Goal: Find specific page/section: Find specific page/section

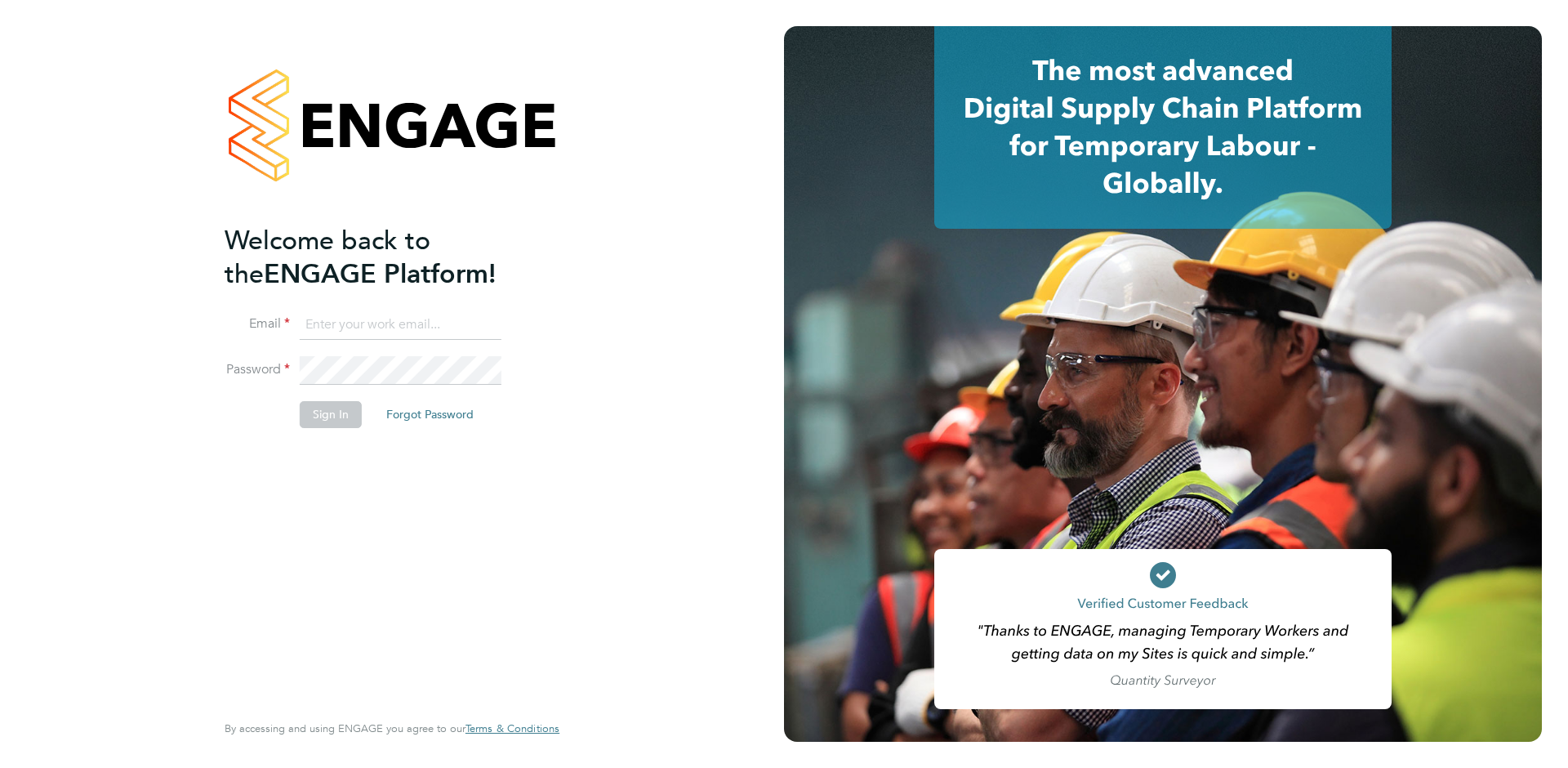
type input "[EMAIL_ADDRESS][DOMAIN_NAME]"
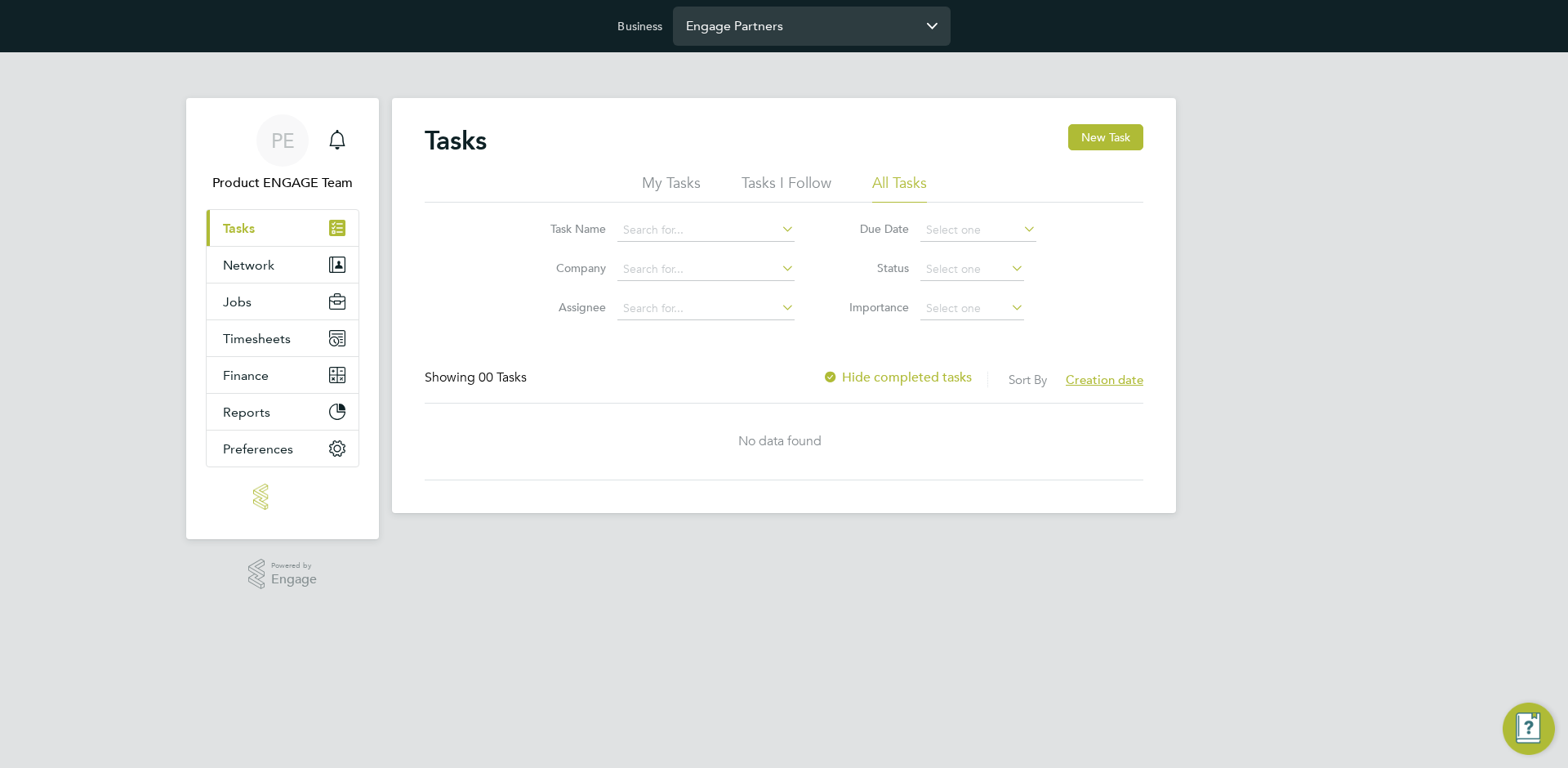
click at [835, 28] on input "Engage Partners" at bounding box center [811, 25] width 277 height 38
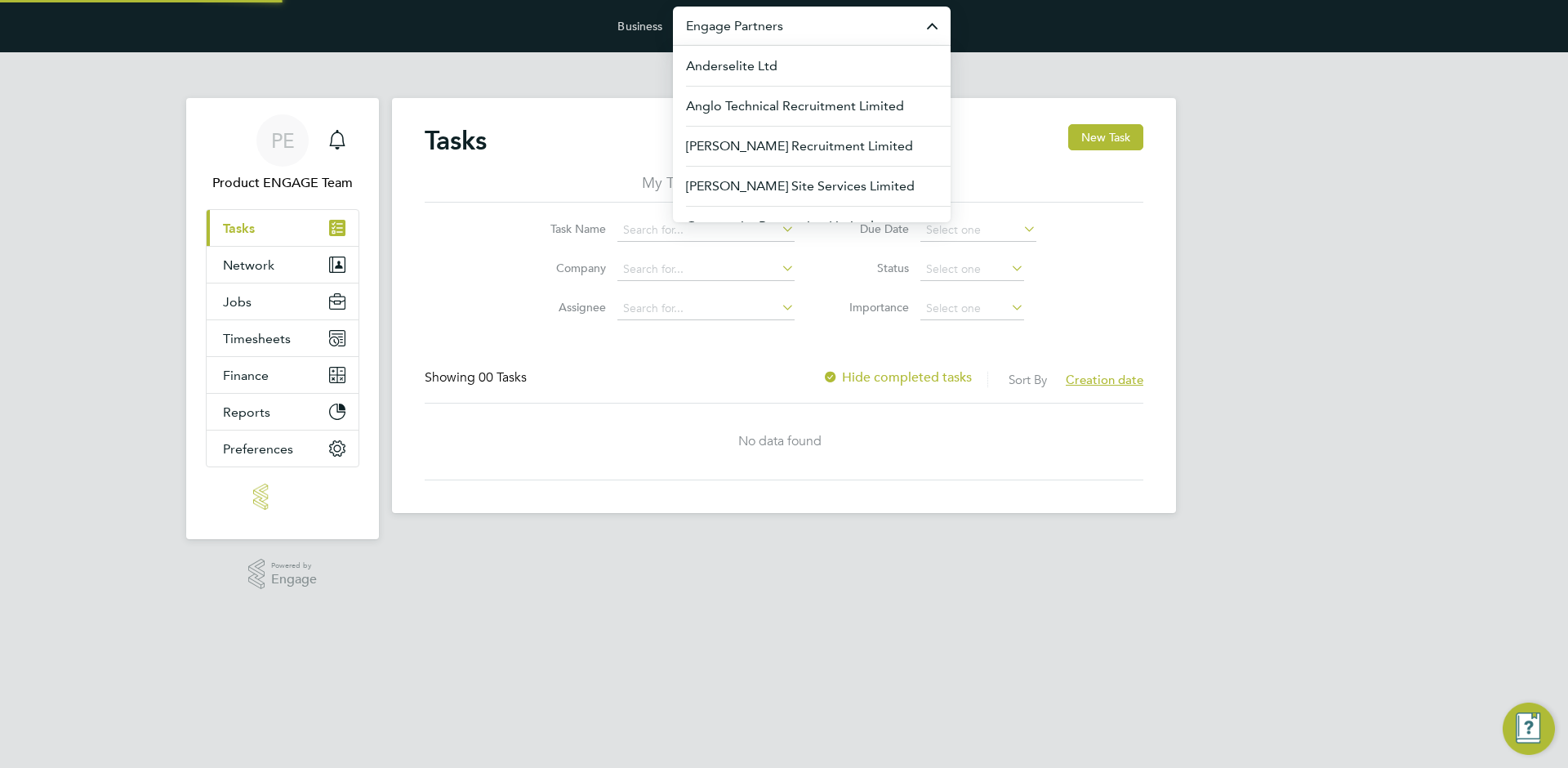
paste input "[PERSON_NAME]"
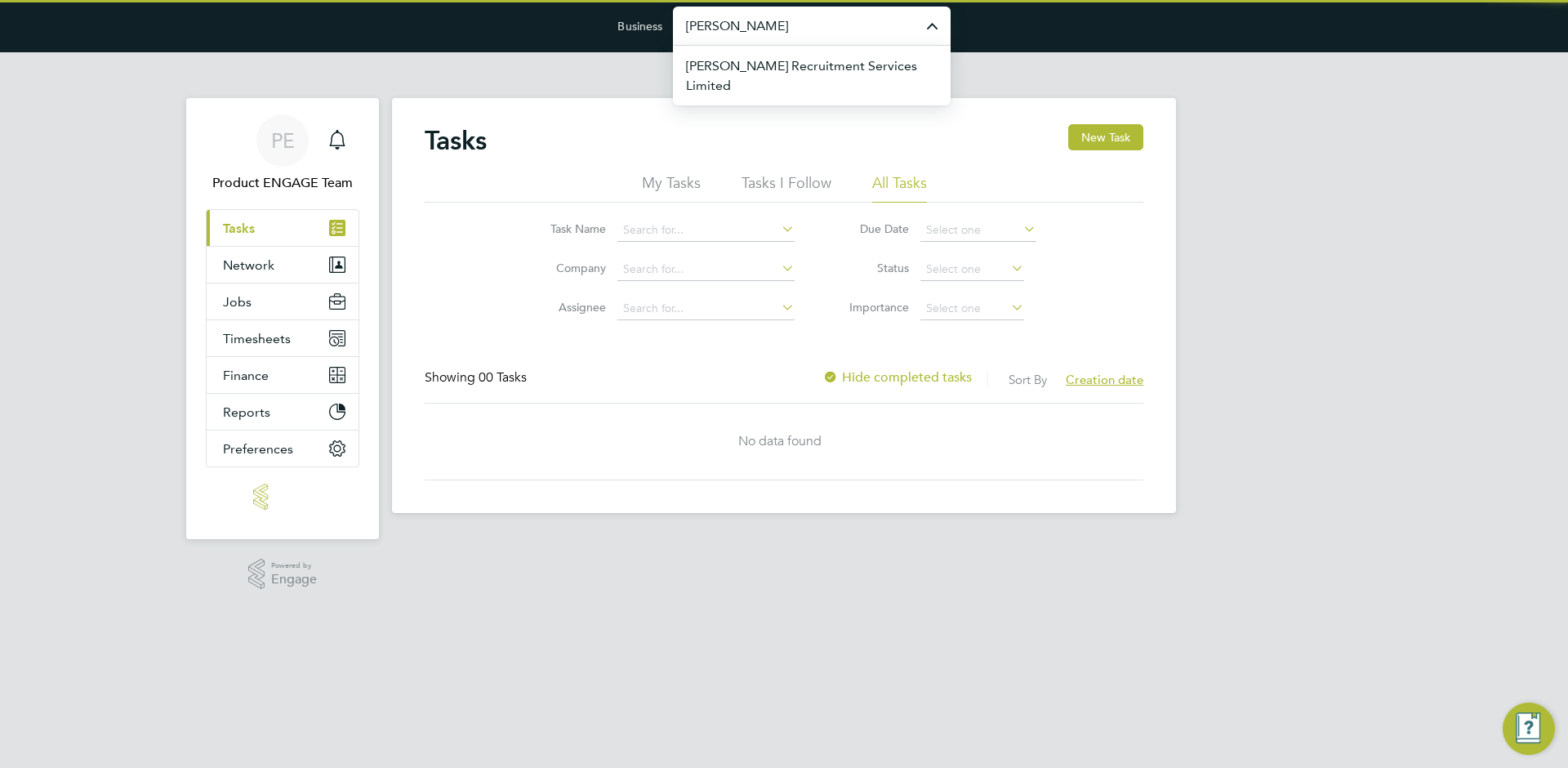
type input "[PERSON_NAME]"
